Goal: Obtain resource: Obtain resource

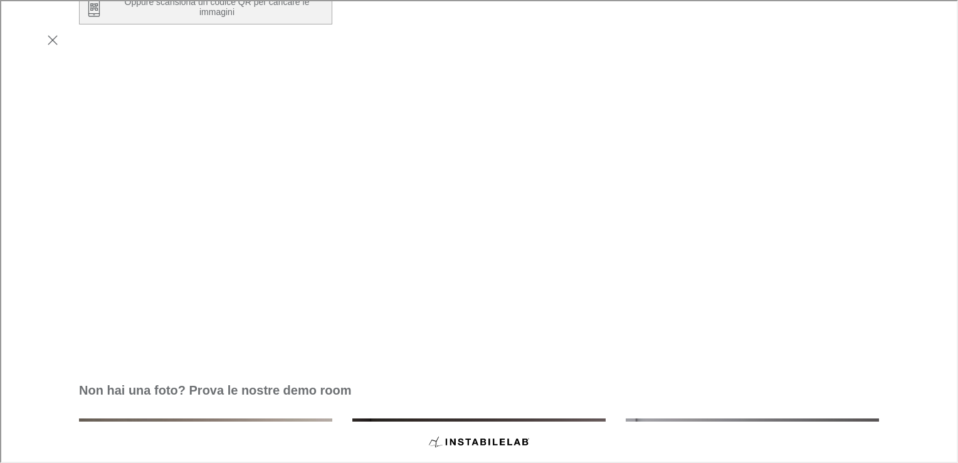
scroll to position [249, 0]
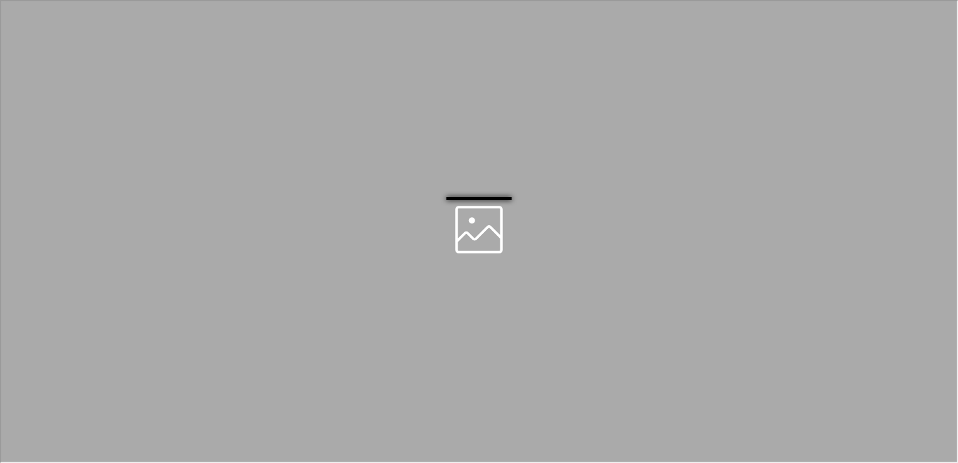
scroll to position [0, 0]
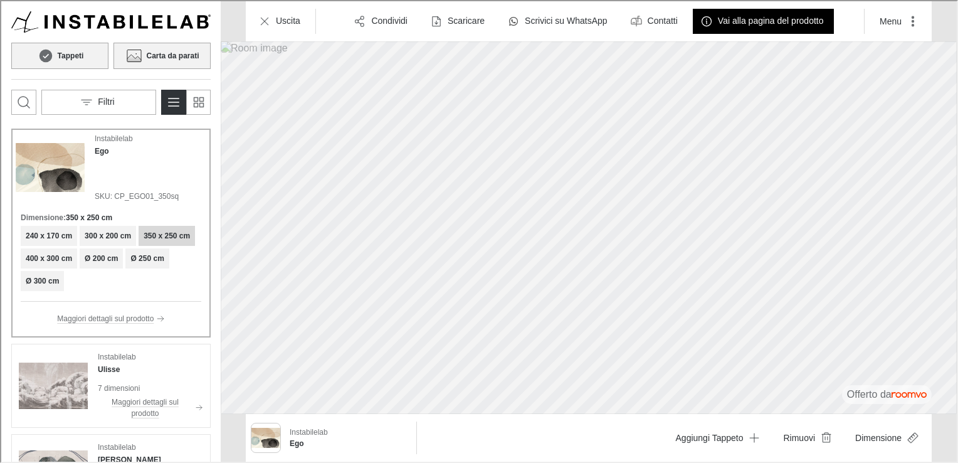
click at [173, 56] on h6 "Carta da parati" at bounding box center [171, 54] width 53 height 11
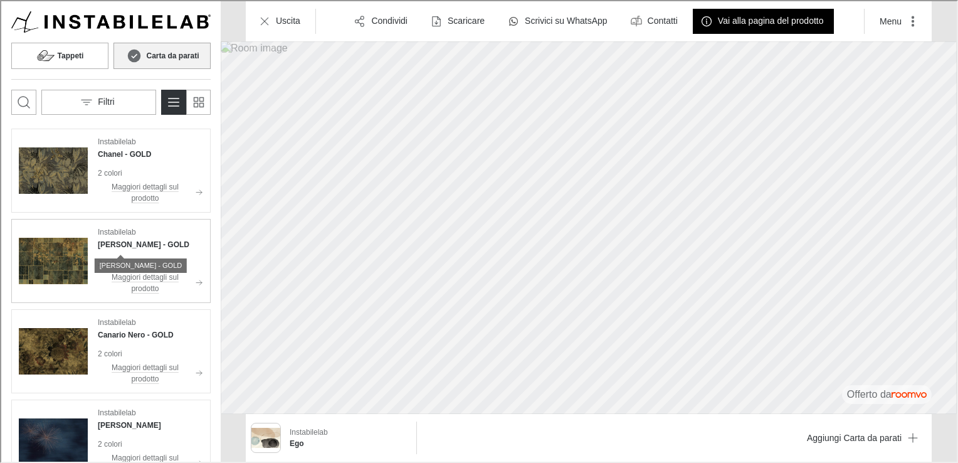
click at [105, 242] on h4 "[PERSON_NAME] - GOLD" at bounding box center [143, 243] width 92 height 11
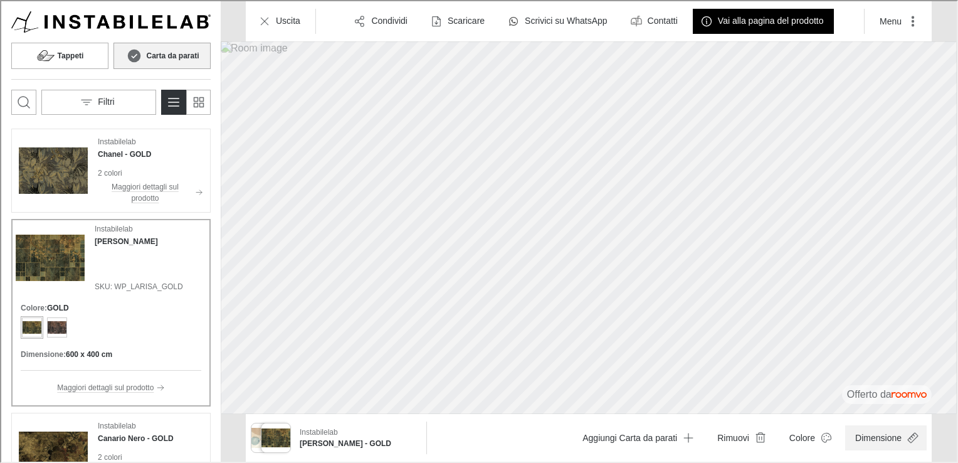
click at [903, 435] on button "Dimensione" at bounding box center [885, 436] width 82 height 25
type input "0.9"
drag, startPoint x: 936, startPoint y: 403, endPoint x: 916, endPoint y: 400, distance: 20.2
click at [915, 400] on span at bounding box center [908, 406] width 13 height 13
click at [88, 52] on div at bounding box center [478, 230] width 956 height 460
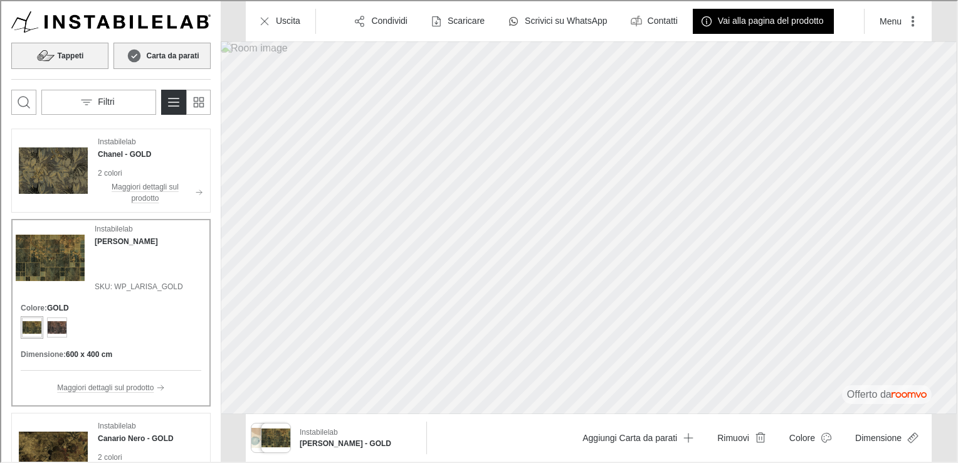
click at [94, 46] on button "Tappeti" at bounding box center [58, 54] width 97 height 26
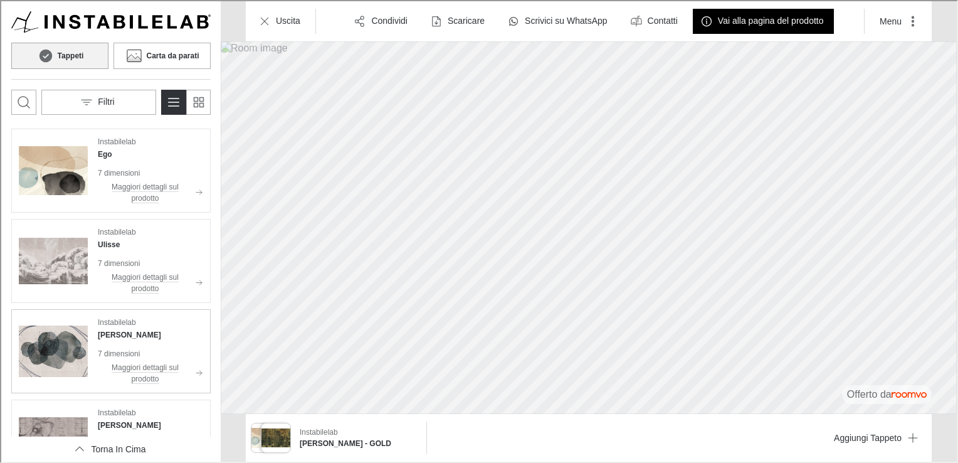
scroll to position [134, 0]
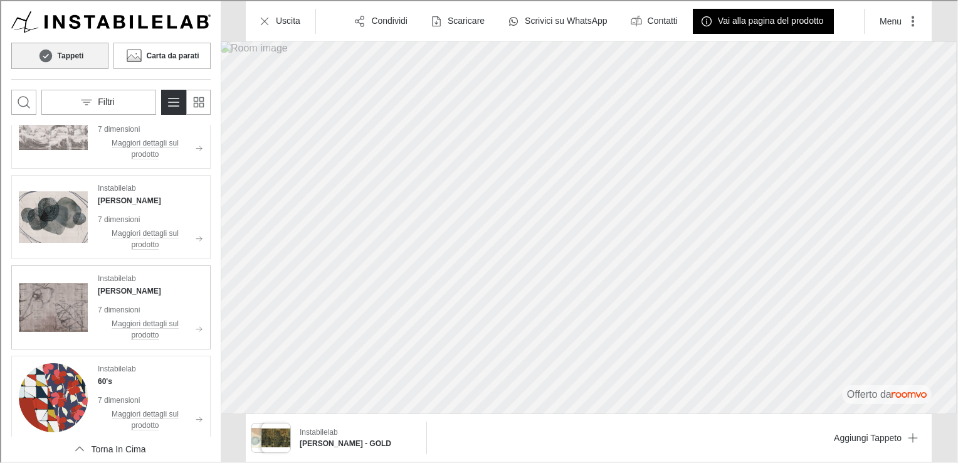
click at [60, 304] on img "See Lupe in the room" at bounding box center [52, 306] width 69 height 69
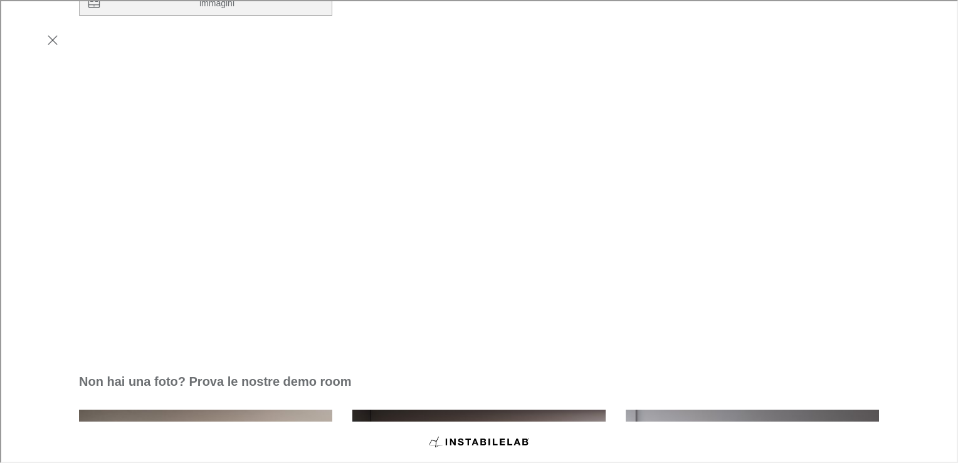
scroll to position [249, 0]
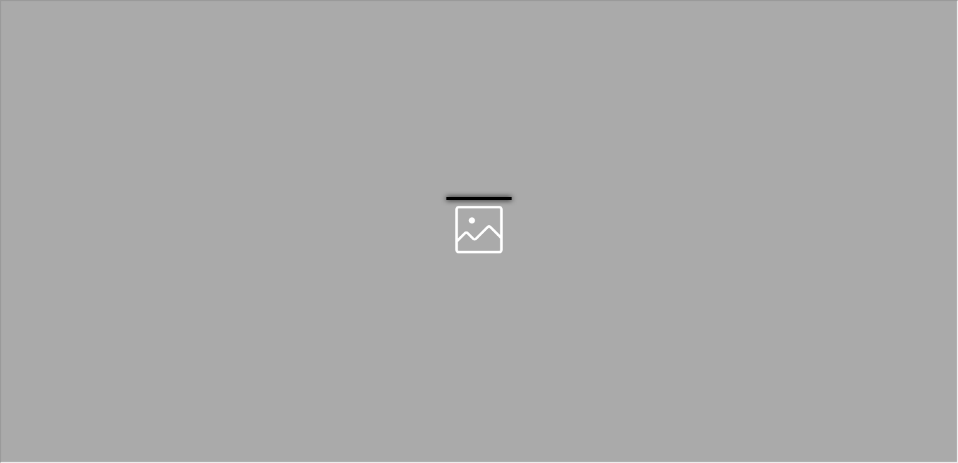
scroll to position [0, 0]
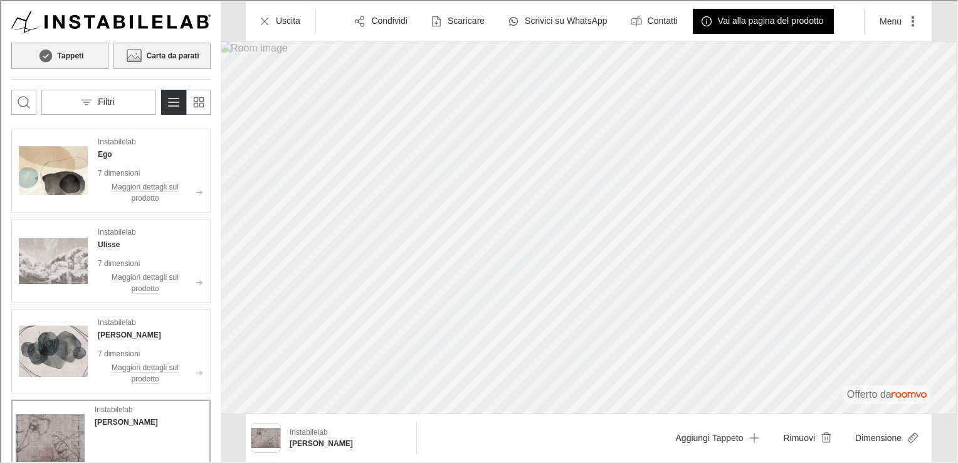
click at [135, 51] on icon at bounding box center [133, 54] width 19 height 15
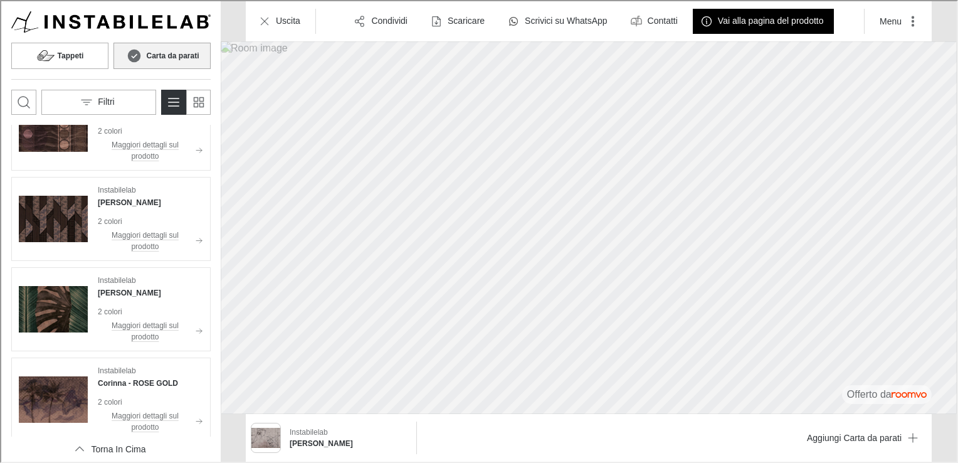
scroll to position [707, 0]
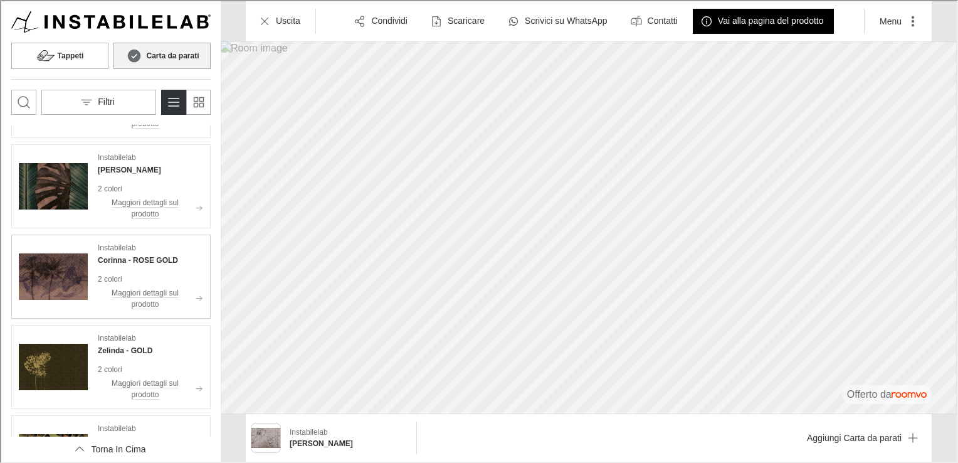
click at [80, 267] on img "See Corinna in the room" at bounding box center [52, 275] width 69 height 69
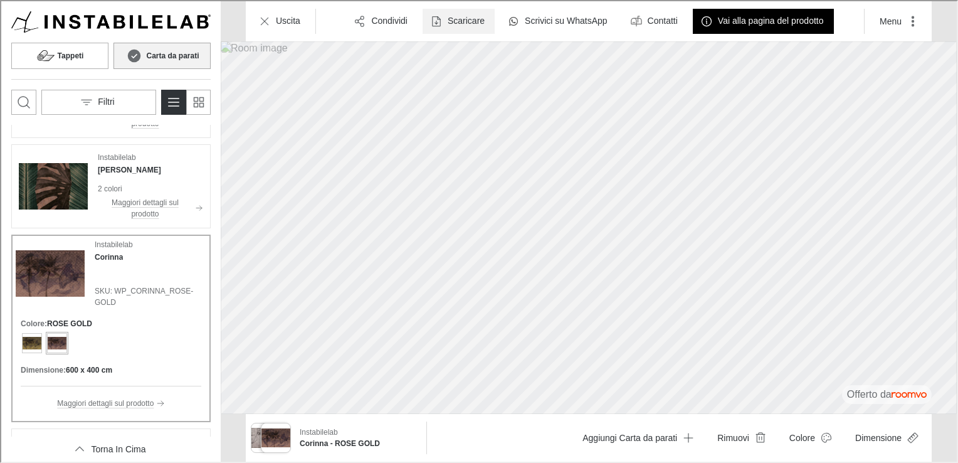
click at [440, 16] on button "Scaricare" at bounding box center [458, 20] width 72 height 25
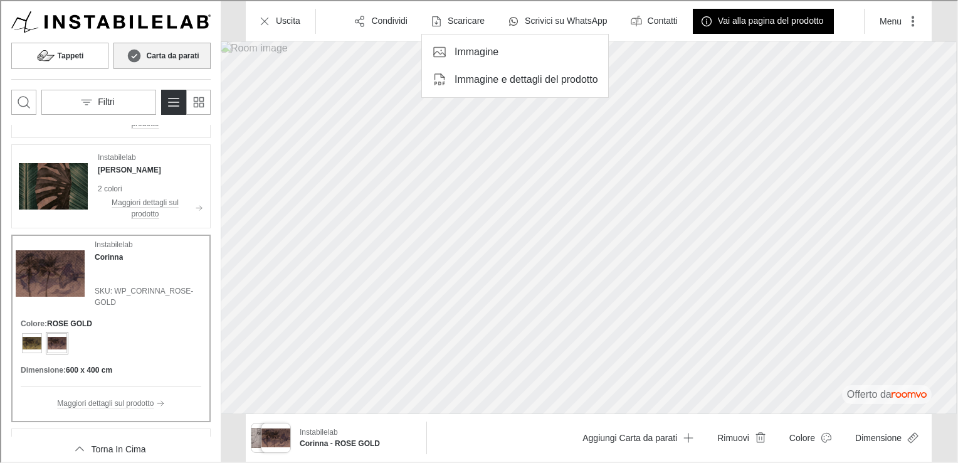
click at [466, 76] on p "Immagine e dettagli del prodotto" at bounding box center [525, 79] width 144 height 14
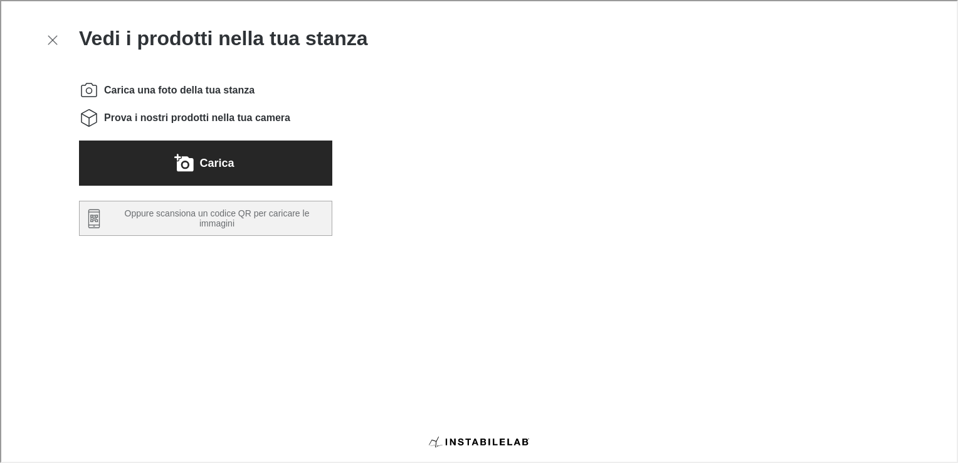
click at [244, 161] on button "Carica" at bounding box center [204, 161] width 253 height 45
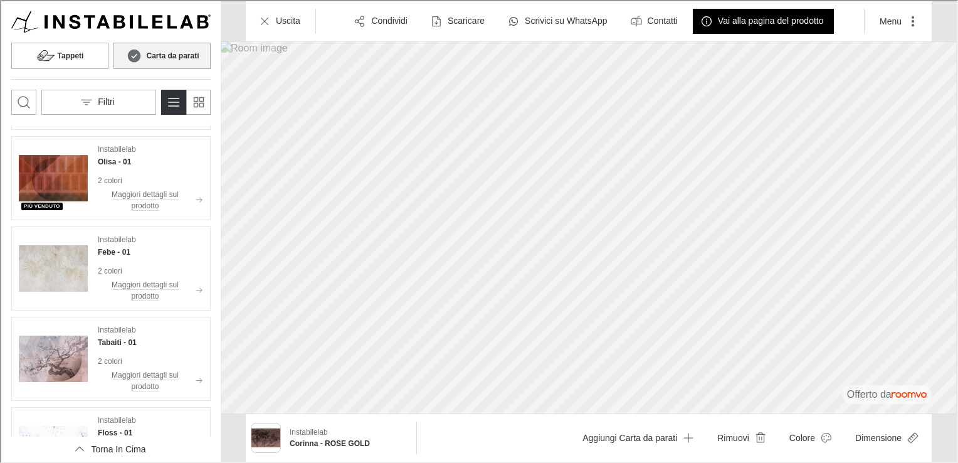
scroll to position [3057, 0]
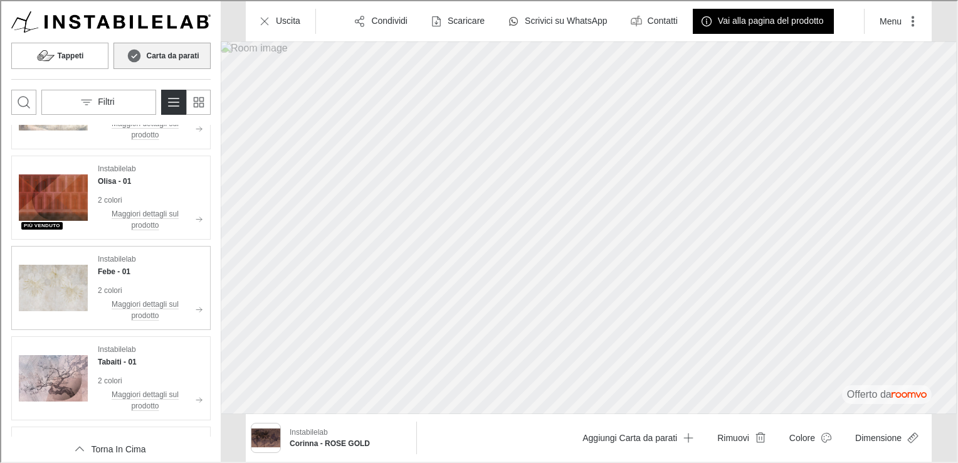
click at [55, 280] on img "See Febe in the room" at bounding box center [52, 286] width 69 height 69
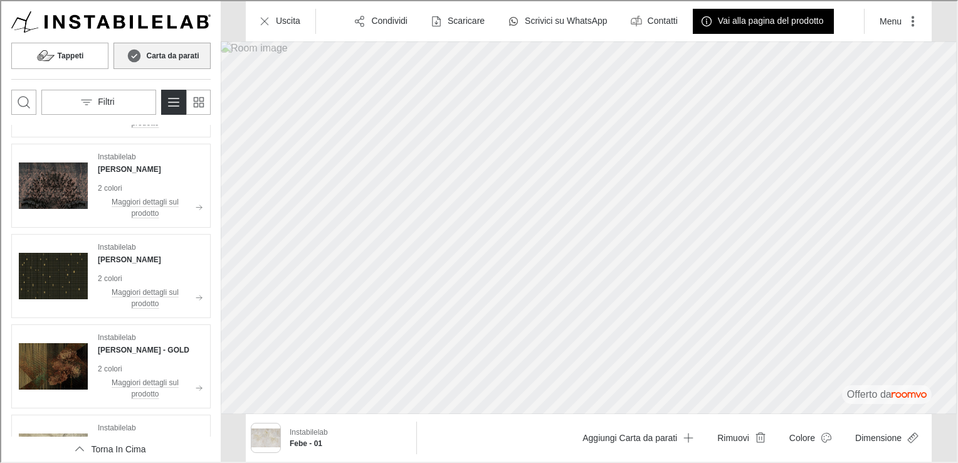
scroll to position [2367, 0]
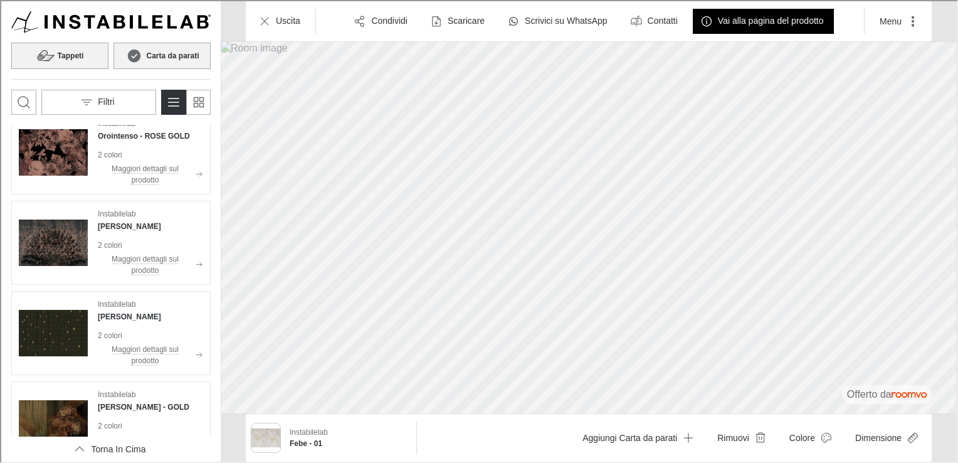
click at [65, 52] on h6 "Tappeti" at bounding box center [69, 54] width 26 height 11
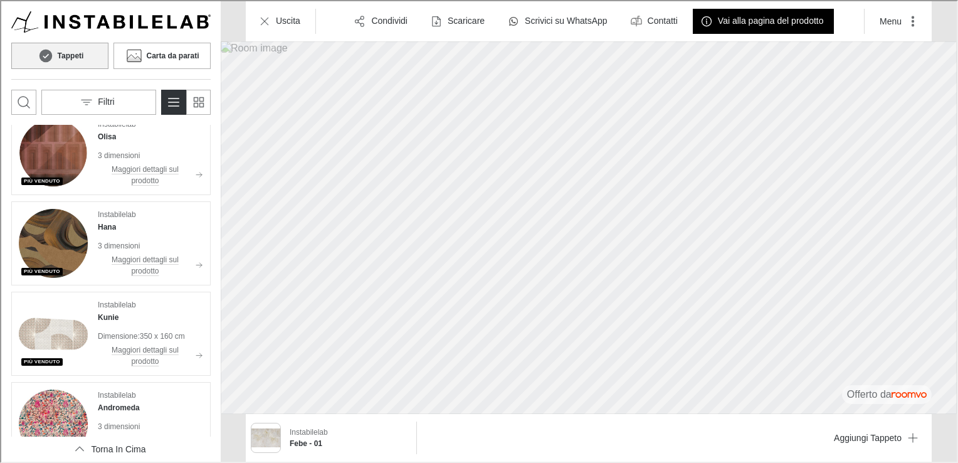
scroll to position [2730, 0]
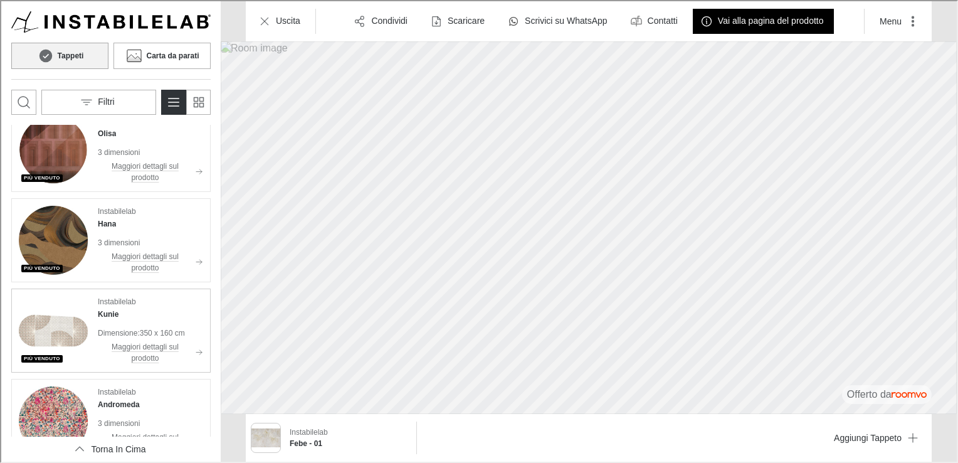
click at [45, 330] on img "See Kunie in the room" at bounding box center [52, 329] width 69 height 69
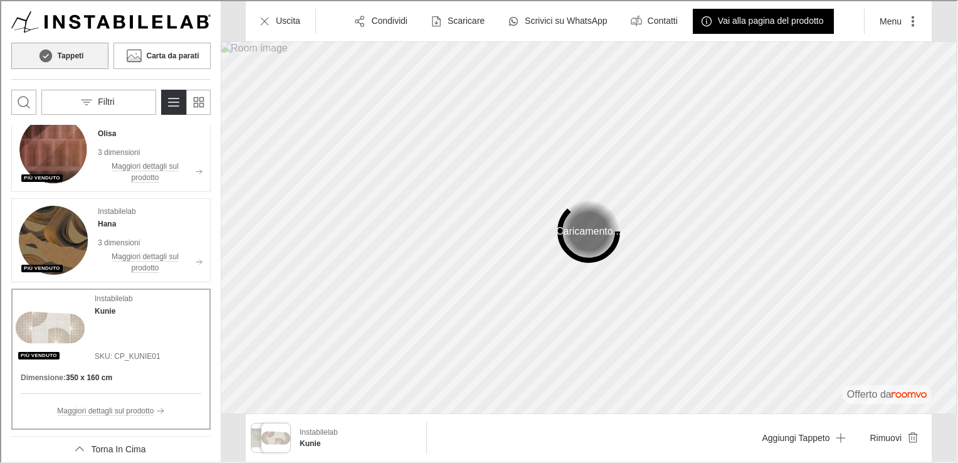
click at [45, 330] on img "Product catalog" at bounding box center [48, 326] width 69 height 69
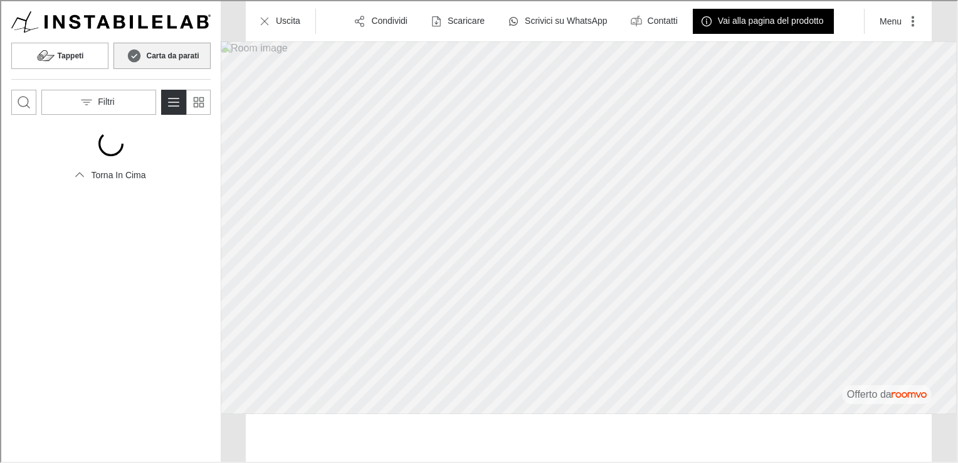
scroll to position [0, 0]
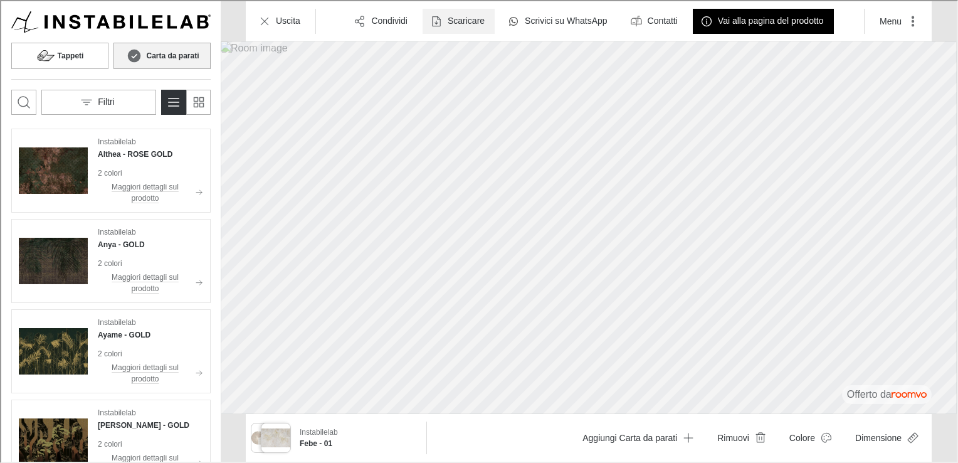
click at [459, 28] on button "Scaricare" at bounding box center [458, 20] width 72 height 25
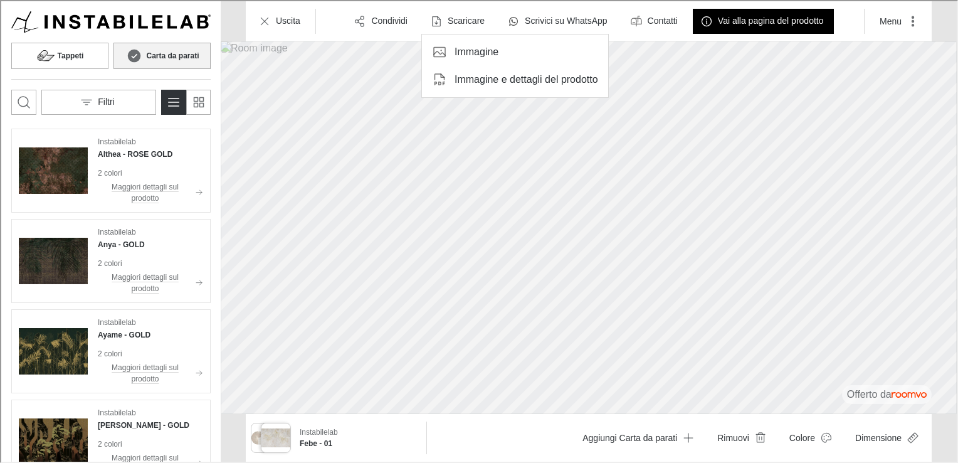
click at [480, 79] on p "Immagine e dettagli del prodotto" at bounding box center [525, 79] width 144 height 14
